Goal: Task Accomplishment & Management: Complete application form

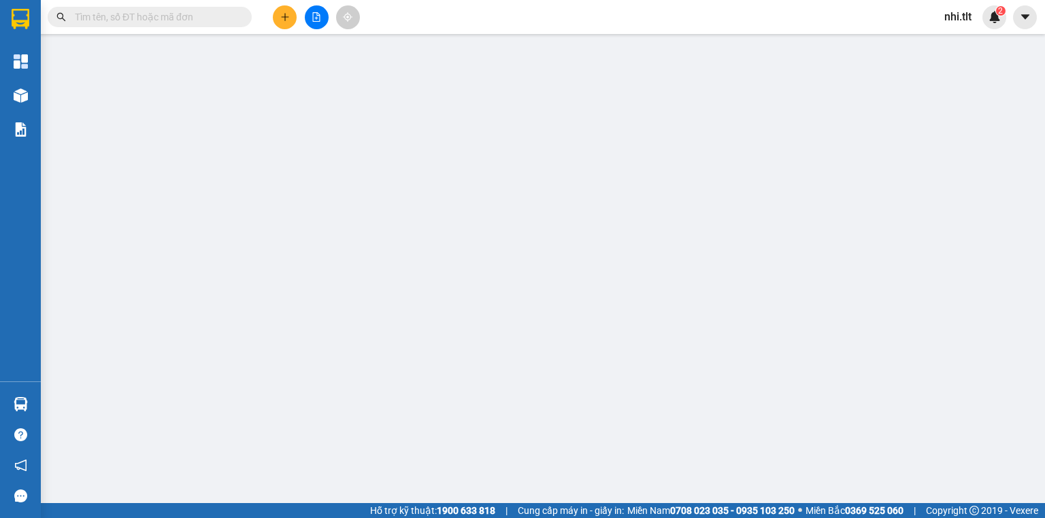
click at [176, 15] on input "text" at bounding box center [155, 17] width 161 height 15
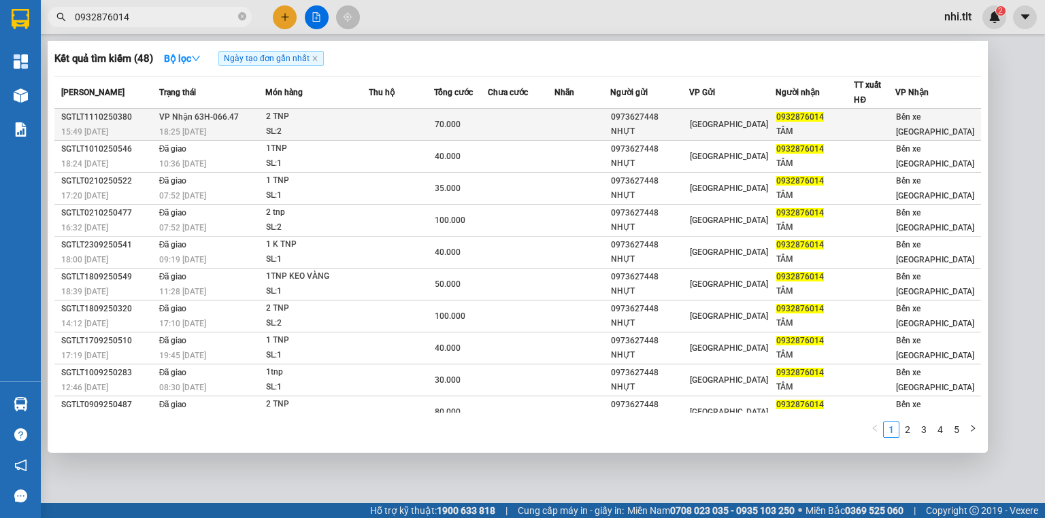
type input "0932876014"
click at [418, 120] on td at bounding box center [401, 125] width 65 height 32
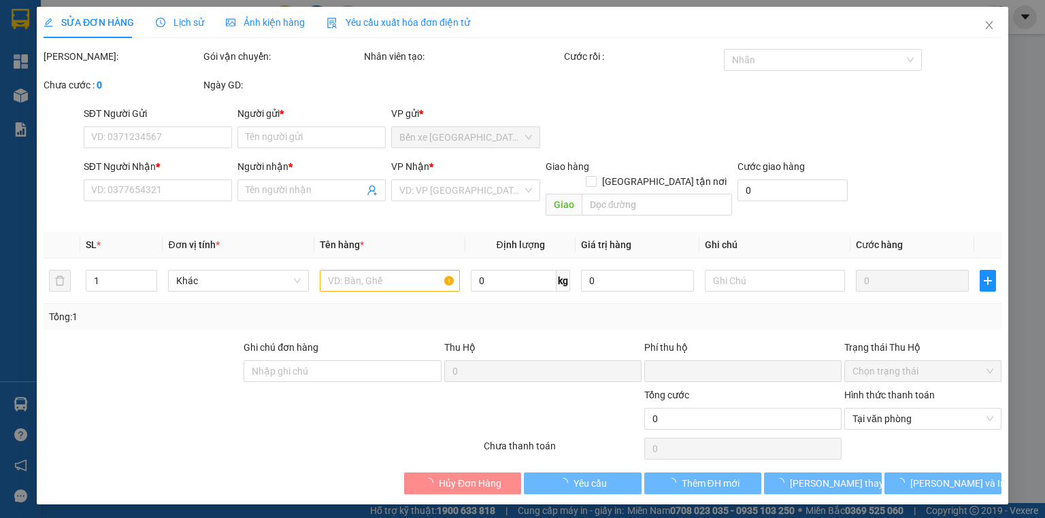
type input "0973627448"
type input "NHỰT"
type input "0932876014"
type input "TÂM"
type input "0"
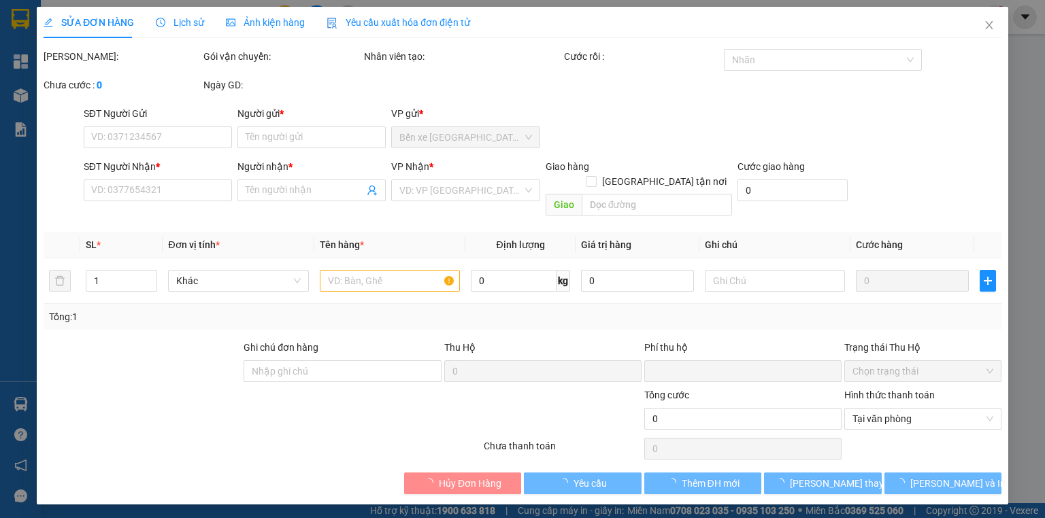
type input "70.000"
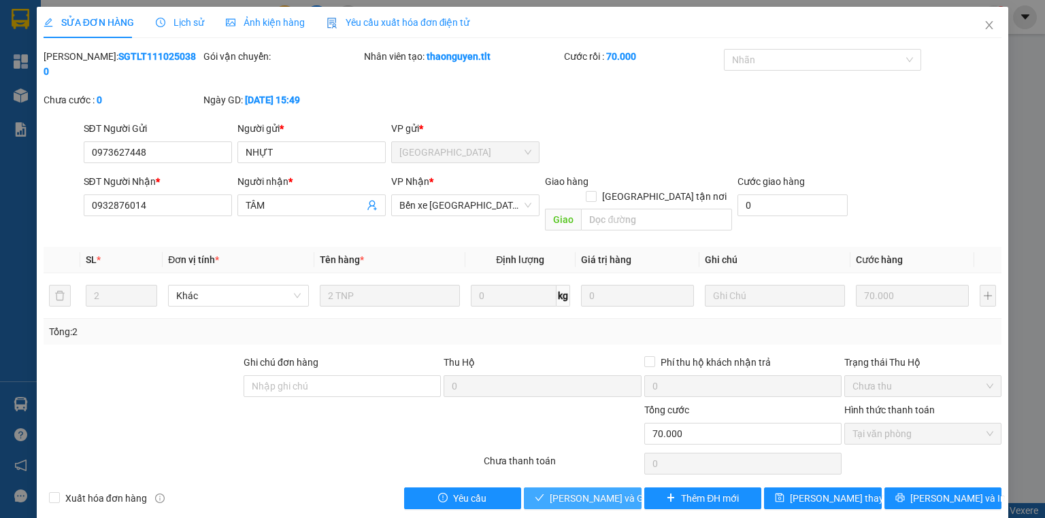
click at [605, 491] on span "[PERSON_NAME] và Giao hàng" at bounding box center [615, 498] width 131 height 15
